Goal: Task Accomplishment & Management: Manage account settings

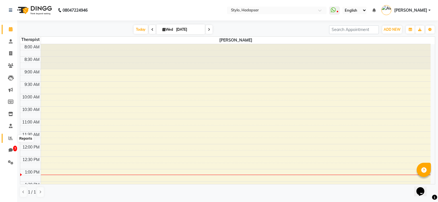
click at [11, 140] on icon at bounding box center [11, 138] width 4 height 4
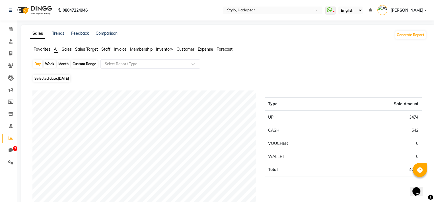
click at [358, 77] on div "Selected date: [DATE]" at bounding box center [229, 78] width 394 height 6
click at [9, 128] on icon at bounding box center [11, 126] width 4 height 4
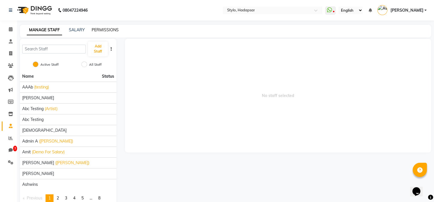
click at [98, 29] on link "PERMISSIONS" at bounding box center [105, 29] width 27 height 5
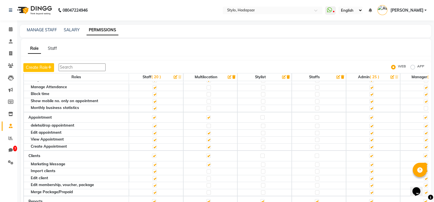
scroll to position [15, 0]
click at [253, 55] on div "Role Staff Create Role WEB APP Roles Staff ( 20 ) Multilocation Stylist Staffs …" at bounding box center [226, 128] width 410 height 178
click at [417, 68] on label "APP" at bounding box center [420, 67] width 7 height 7
click at [413, 68] on input "APP" at bounding box center [413, 67] width 4 height 4
radio input "true"
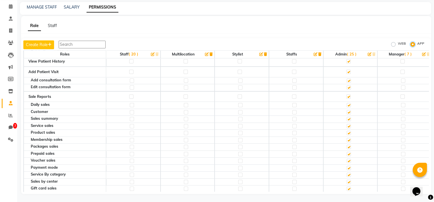
scroll to position [351, 0]
